Goal: Task Accomplishment & Management: Complete application form

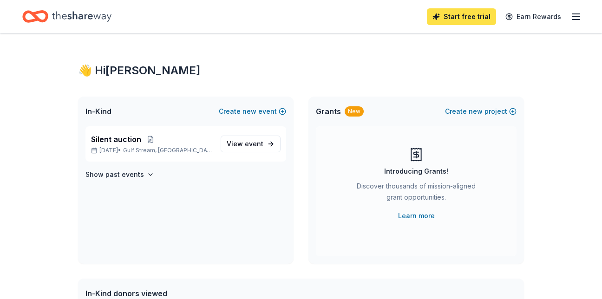
click at [451, 20] on link "Start free trial" at bounding box center [461, 16] width 69 height 17
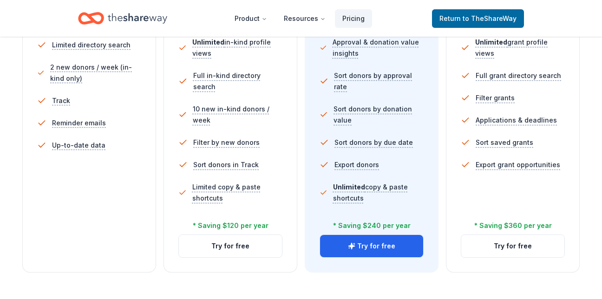
scroll to position [315, 0]
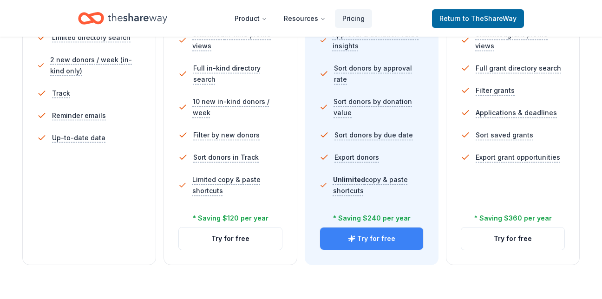
click at [370, 235] on button "Try for free" at bounding box center [371, 239] width 103 height 22
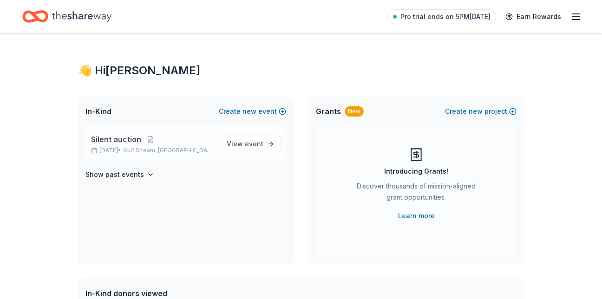
click at [132, 144] on span "Silent auction" at bounding box center [116, 139] width 50 height 11
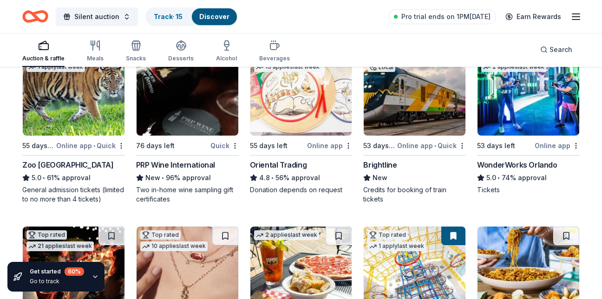
scroll to position [119, 0]
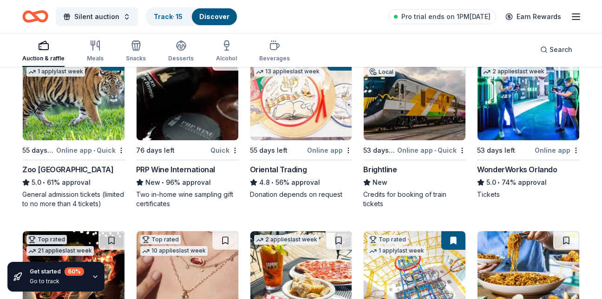
click at [404, 119] on img at bounding box center [415, 96] width 102 height 88
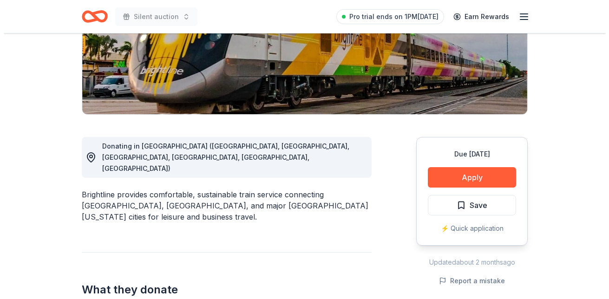
scroll to position [168, 0]
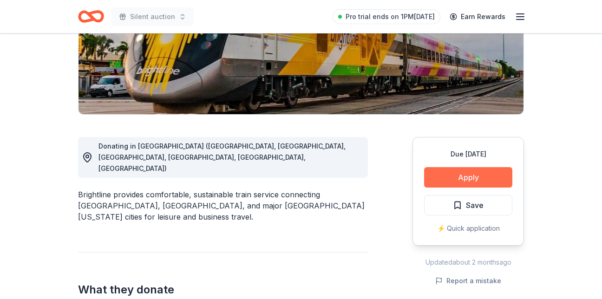
click at [473, 178] on button "Apply" at bounding box center [468, 177] width 88 height 20
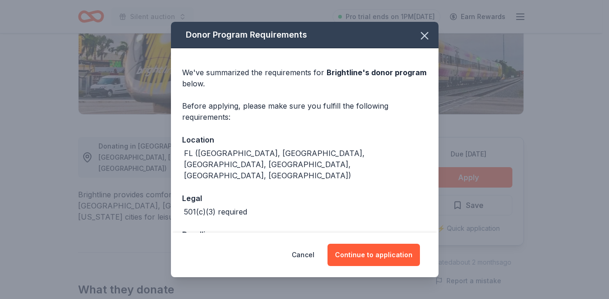
scroll to position [23, 0]
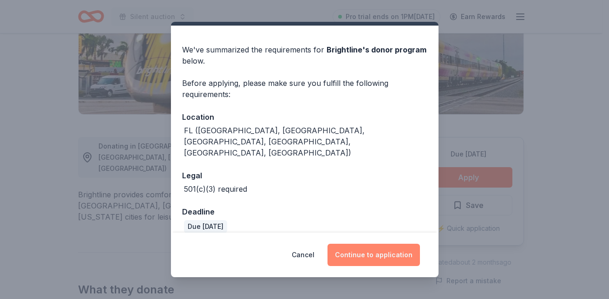
click at [372, 253] on button "Continue to application" at bounding box center [373, 255] width 92 height 22
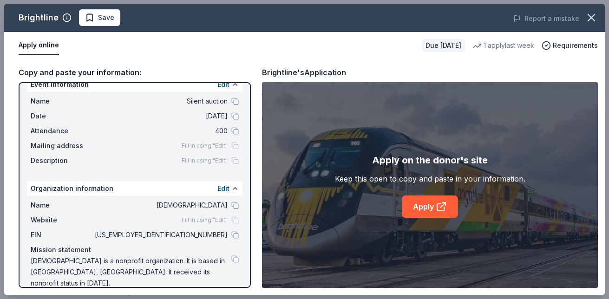
scroll to position [15, 0]
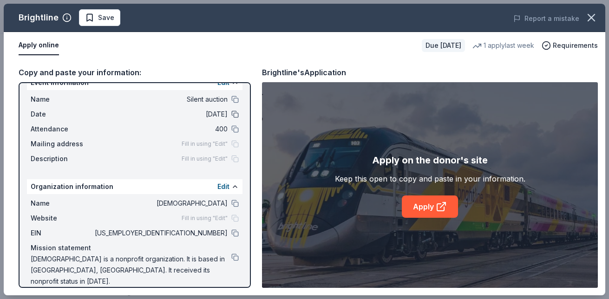
click at [231, 114] on button at bounding box center [234, 114] width 7 height 7
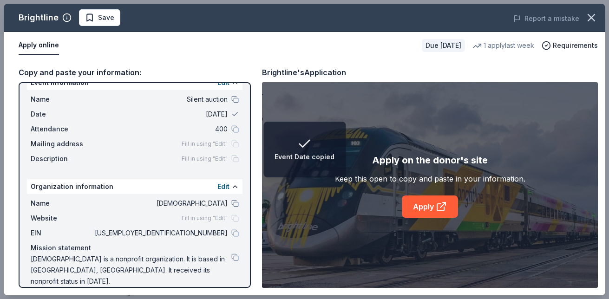
click at [201, 112] on span "11/15/25" at bounding box center [160, 114] width 135 height 11
click at [231, 113] on button at bounding box center [234, 114] width 7 height 7
click at [231, 129] on button at bounding box center [234, 128] width 7 height 7
click at [428, 221] on div "Apply on the donor's site Keep this open to copy and paste in your information.…" at bounding box center [430, 185] width 336 height 206
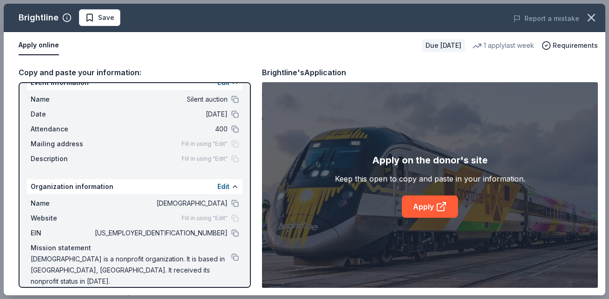
click at [426, 193] on div "Apply on the donor's site Keep this open to copy and paste in your information.…" at bounding box center [430, 185] width 190 height 65
click at [426, 203] on link "Apply" at bounding box center [430, 207] width 56 height 22
